Goal: Task Accomplishment & Management: Manage account settings

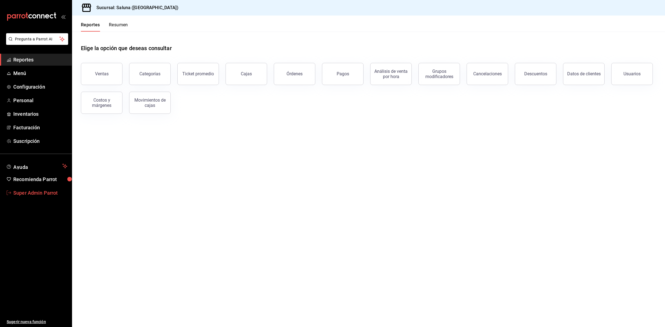
click at [26, 189] on span "Super Admin Parrot" at bounding box center [40, 192] width 54 height 7
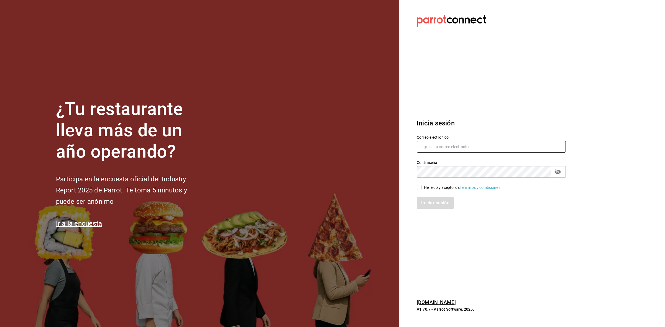
click at [451, 148] on input "text" at bounding box center [491, 147] width 149 height 12
paste input "encantomasaryk@cdmx.com"
type input "encantomasaryk@cdmx.com"
click at [420, 189] on input "He leído y acepto los Términos y condiciones." at bounding box center [419, 187] width 5 height 5
checkbox input "true"
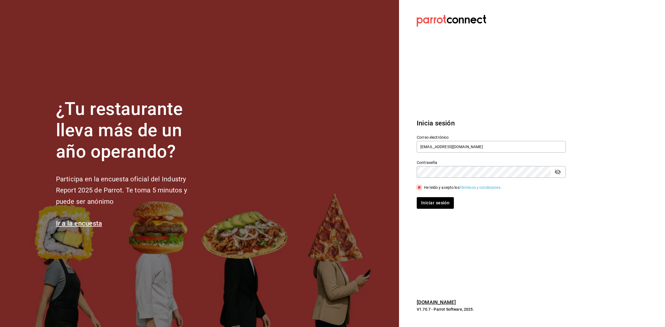
click at [434, 210] on div "Inicia sesión Correo electrónico encantomasaryk@cdmx.com Contraseña Contraseña …" at bounding box center [491, 164] width 149 height 104
click at [434, 207] on button "Iniciar sesión" at bounding box center [436, 203] width 38 height 12
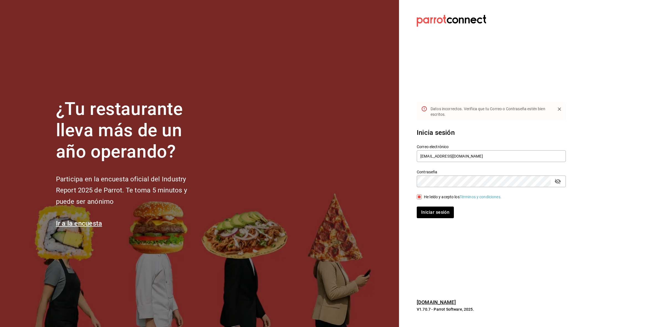
click at [555, 184] on icon "passwordField" at bounding box center [557, 181] width 7 height 7
click at [445, 218] on div "Inicia sesión Correo electrónico encantomasaryk@cdmx.com Contraseña Contraseña …" at bounding box center [491, 173] width 149 height 104
click at [445, 215] on button "Iniciar sesión" at bounding box center [436, 213] width 38 height 12
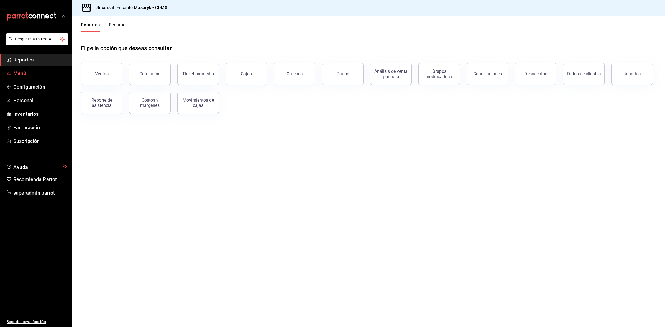
click at [39, 71] on span "Menú" at bounding box center [40, 73] width 54 height 7
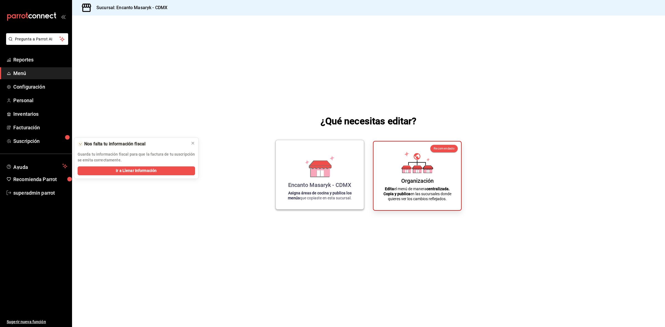
click at [299, 164] on div "Encanto Masaryk - CDMX Asigna áreas de cocina y publica los menús que copiaste …" at bounding box center [319, 175] width 75 height 60
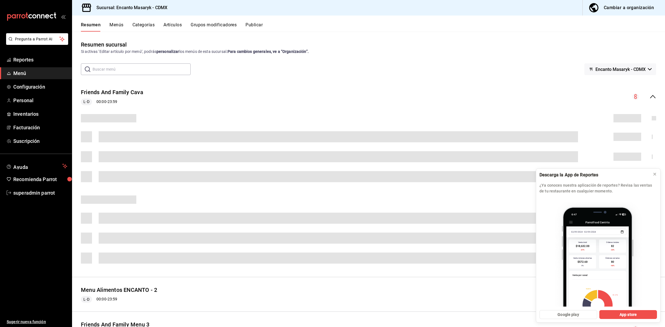
click at [145, 27] on button "Categorías" at bounding box center [143, 26] width 22 height 9
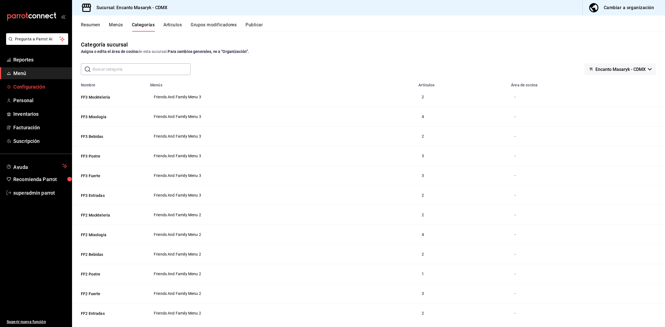
click at [39, 83] on span "Configuración" at bounding box center [40, 86] width 54 height 7
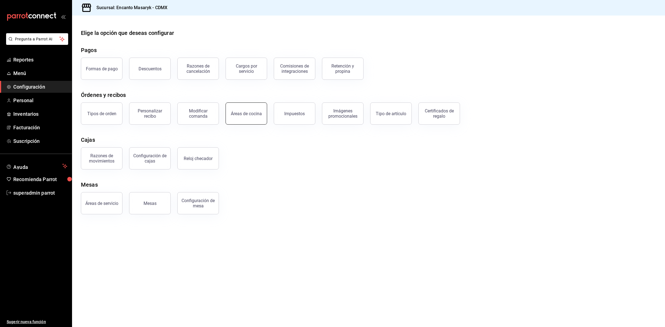
click at [236, 119] on button "Áreas de cocina" at bounding box center [247, 114] width 42 height 22
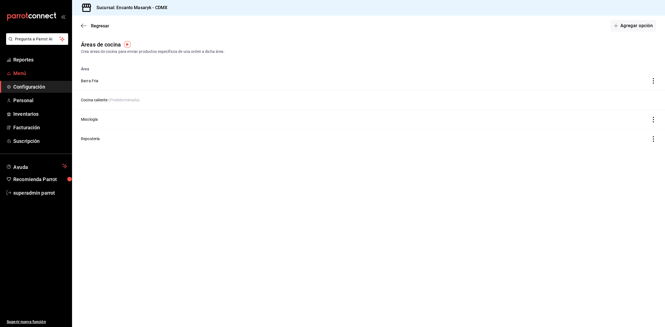
click at [33, 71] on span "Menú" at bounding box center [40, 73] width 54 height 7
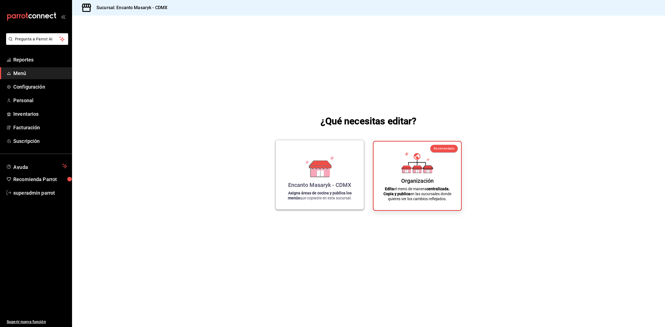
click at [303, 191] on strong "Asigna áreas de cocina y publica los menús" at bounding box center [320, 195] width 64 height 9
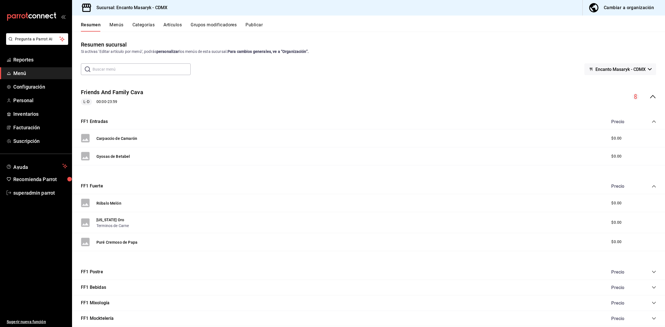
click at [144, 24] on button "Categorías" at bounding box center [143, 26] width 22 height 9
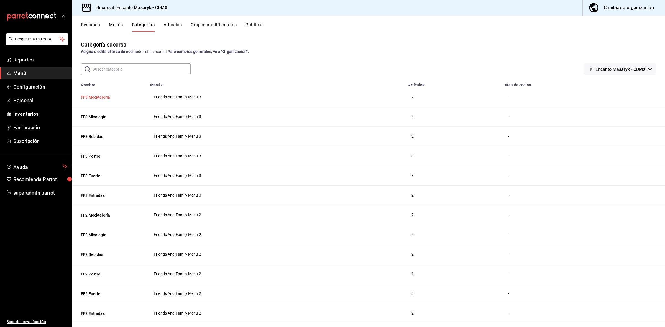
click at [98, 99] on button "FF3 Mocktelería" at bounding box center [108, 97] width 55 height 6
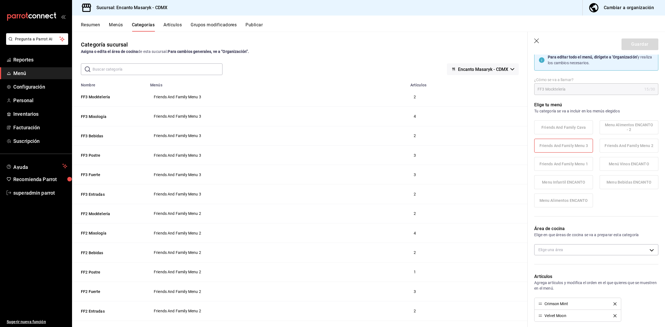
scroll to position [35, 0]
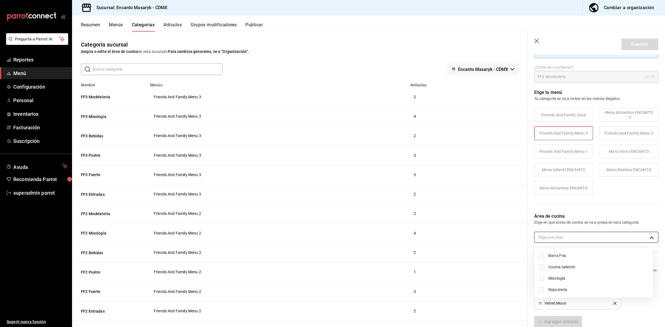
click at [641, 239] on body "Pregunta a Parrot AI Reportes Menú Configuración Personal Inventarios Facturaci…" at bounding box center [332, 163] width 665 height 327
